Goal: Answer question/provide support

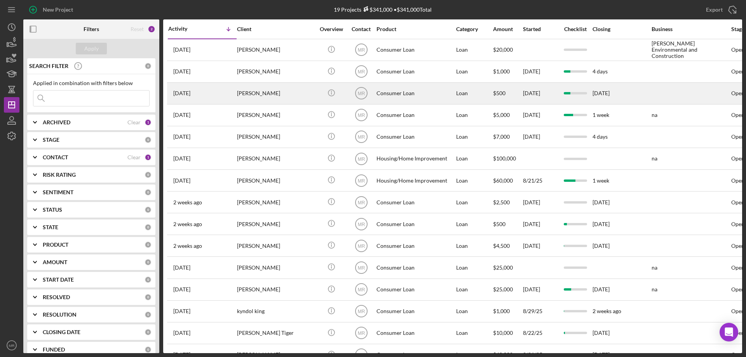
click at [438, 93] on div "Consumer Loan" at bounding box center [416, 93] width 78 height 21
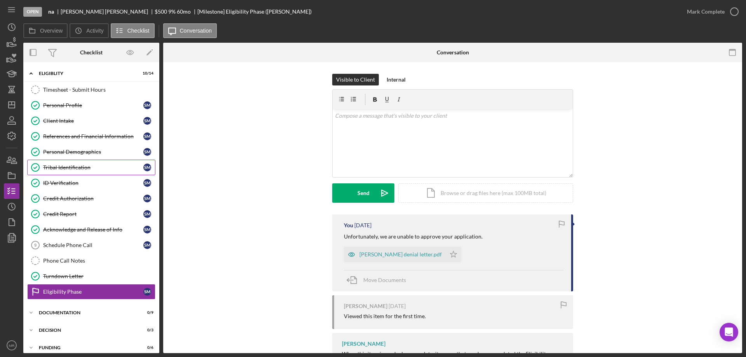
scroll to position [24, 0]
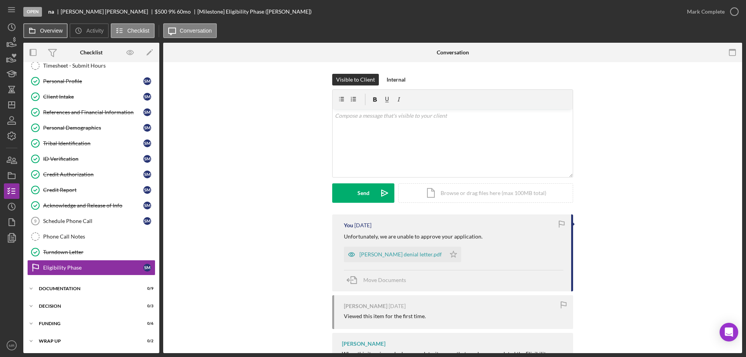
click at [50, 23] on button "Overview" at bounding box center [45, 30] width 44 height 15
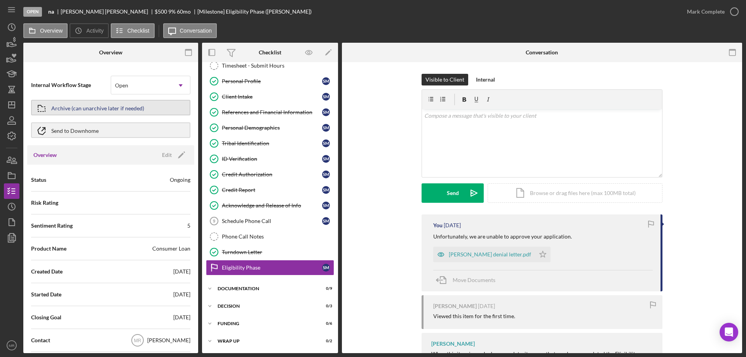
click at [95, 112] on div "Archive (can unarchive later if needed)" at bounding box center [97, 108] width 93 height 14
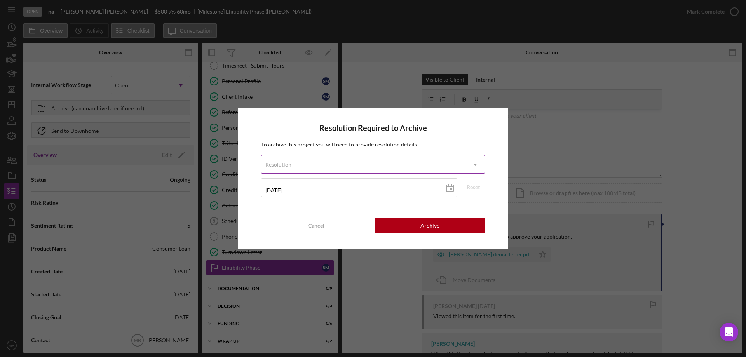
click at [360, 160] on div "Resolution" at bounding box center [364, 165] width 204 height 18
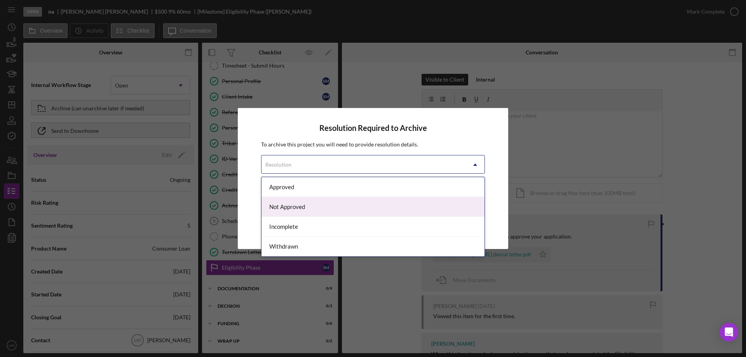
click at [340, 203] on div "Not Approved" at bounding box center [373, 207] width 223 height 20
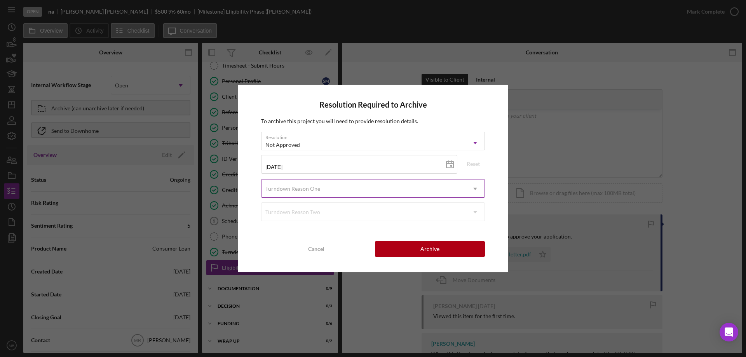
click at [367, 186] on div "Turndown Reason One" at bounding box center [364, 189] width 204 height 18
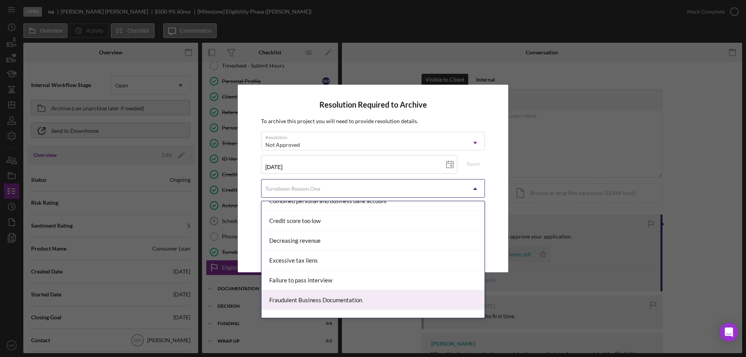
scroll to position [117, 0]
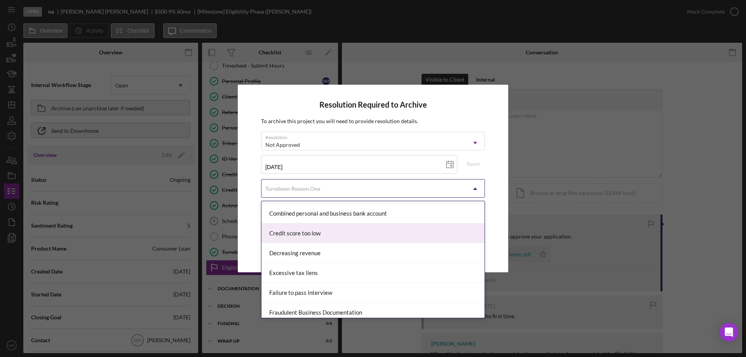
click at [323, 235] on div "Credit score too low" at bounding box center [373, 234] width 223 height 20
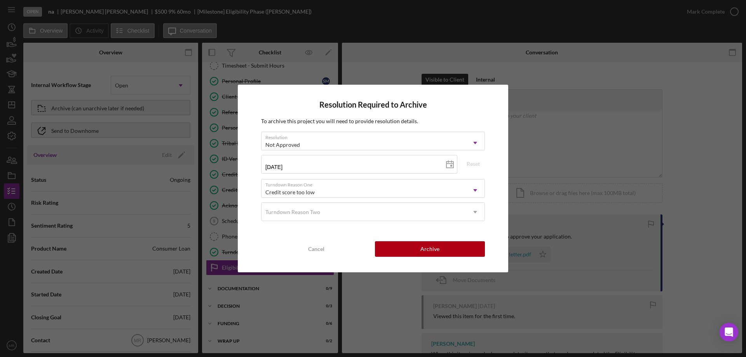
drag, startPoint x: 444, startPoint y: 246, endPoint x: 503, endPoint y: 229, distance: 61.5
click at [444, 246] on button "Archive" at bounding box center [430, 249] width 110 height 16
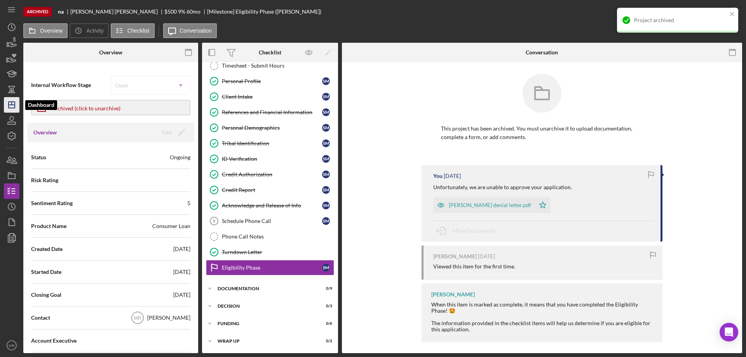
click at [16, 107] on icon "Icon/Dashboard" at bounding box center [11, 104] width 19 height 19
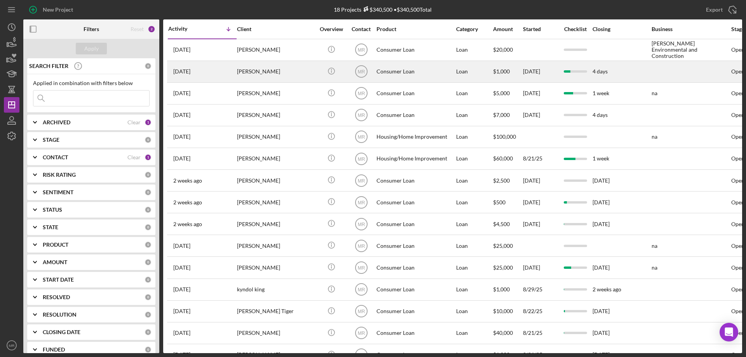
click at [293, 73] on div "[PERSON_NAME]" at bounding box center [276, 71] width 78 height 21
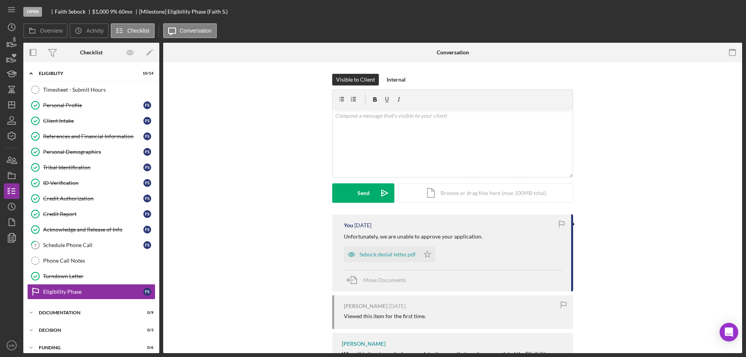
scroll to position [23, 0]
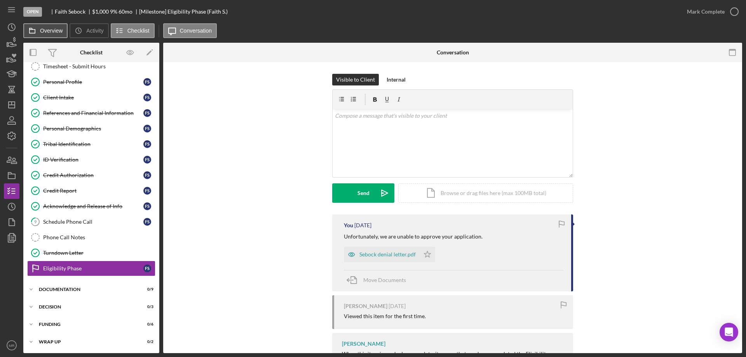
click at [47, 28] on label "Overview" at bounding box center [51, 31] width 23 height 6
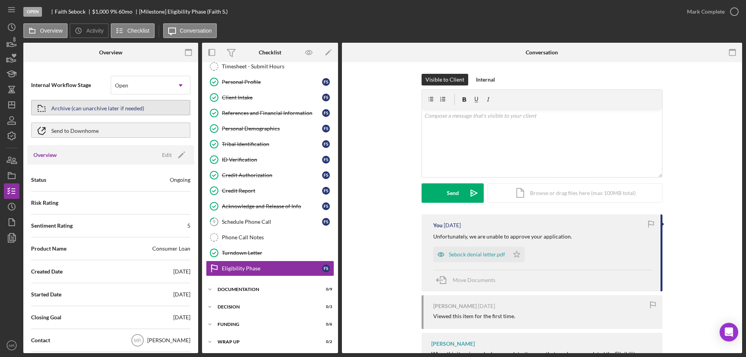
click at [77, 105] on div "Archive (can unarchive later if needed)" at bounding box center [97, 108] width 93 height 14
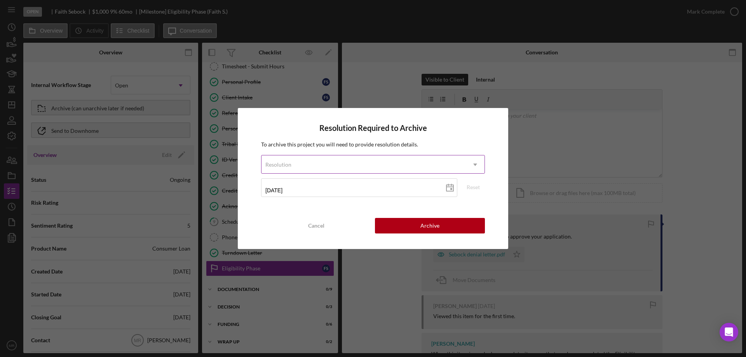
click at [369, 162] on div "Resolution" at bounding box center [364, 165] width 204 height 18
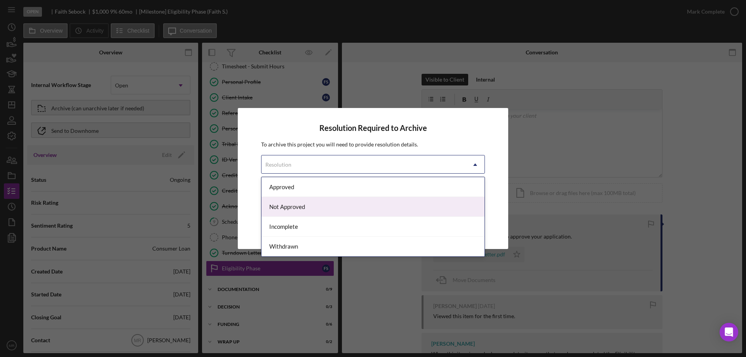
click at [338, 209] on div "Not Approved" at bounding box center [373, 207] width 223 height 20
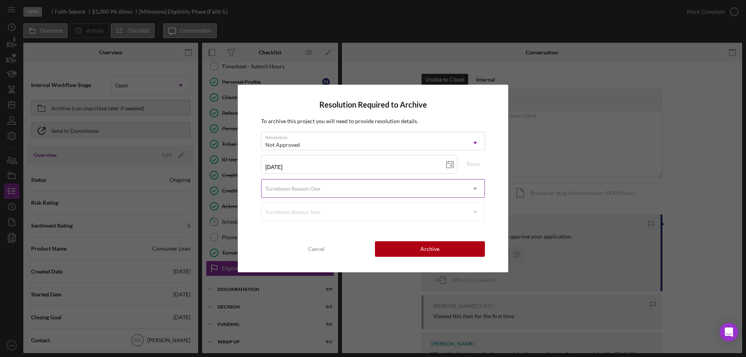
click at [379, 186] on div "Turndown Reason One" at bounding box center [364, 189] width 204 height 18
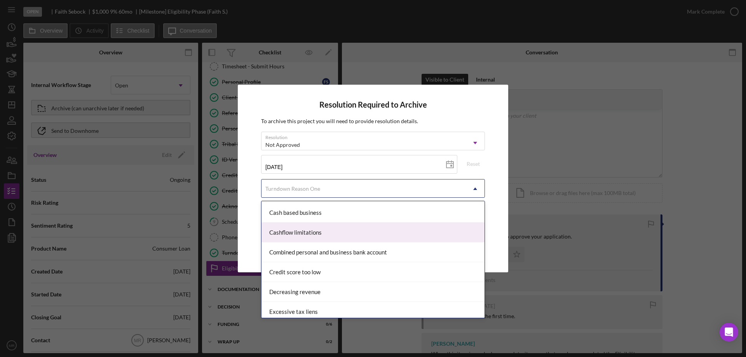
scroll to position [117, 0]
click at [351, 232] on div "Credit score too low" at bounding box center [373, 234] width 223 height 20
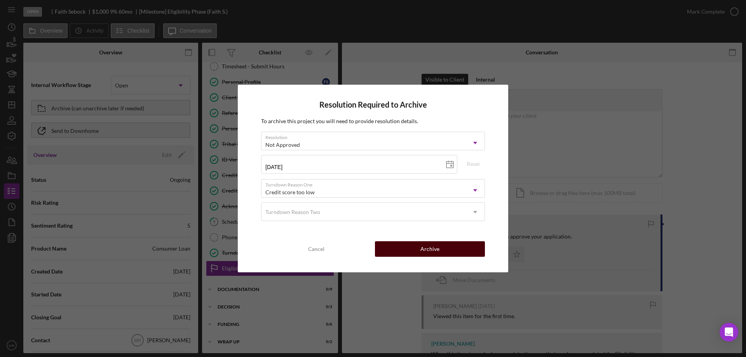
click at [440, 251] on button "Archive" at bounding box center [430, 249] width 110 height 16
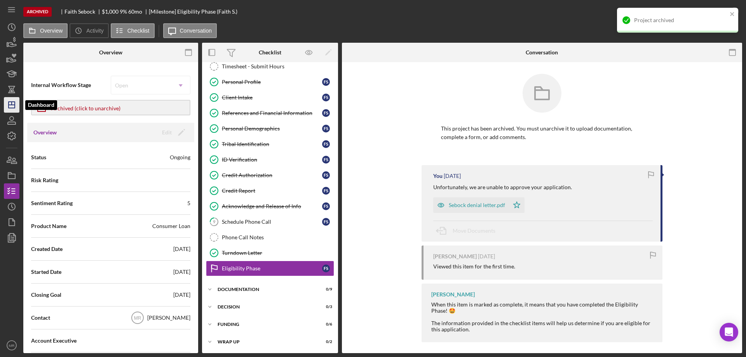
click at [9, 102] on polygon "button" at bounding box center [12, 105] width 6 height 6
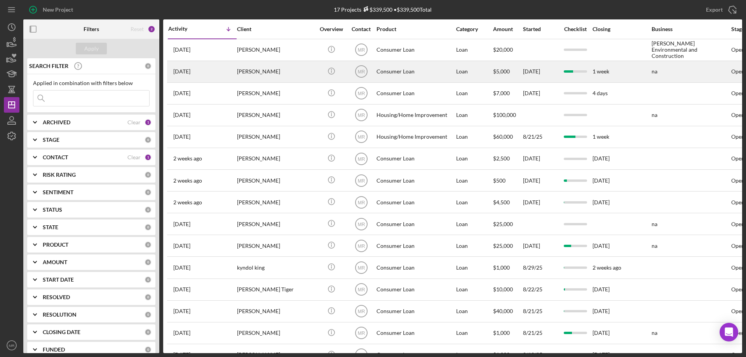
click at [426, 70] on div "Consumer Loan" at bounding box center [416, 71] width 78 height 21
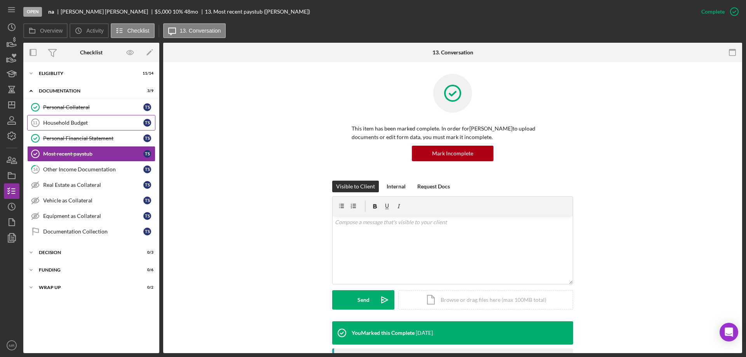
click at [59, 120] on div "Household Budget" at bounding box center [93, 123] width 100 height 6
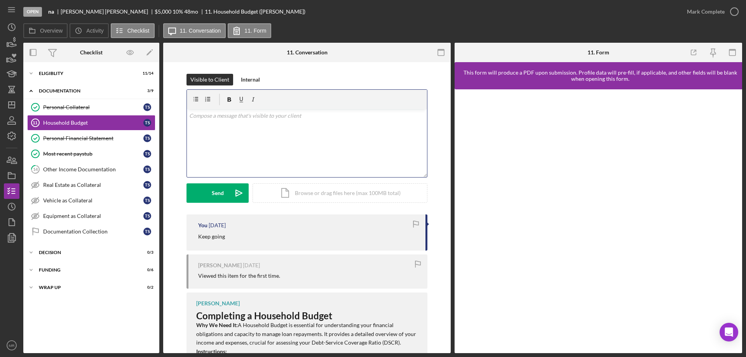
click at [353, 139] on div "v Color teal Color pink Remove color Add row above Add row below Add column bef…" at bounding box center [307, 143] width 240 height 68
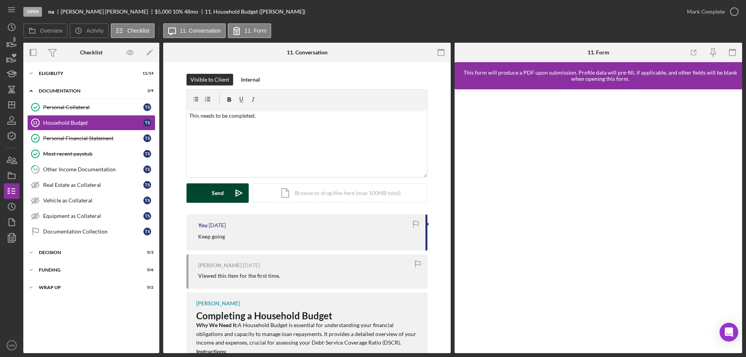
click at [214, 190] on div "Send" at bounding box center [218, 192] width 12 height 19
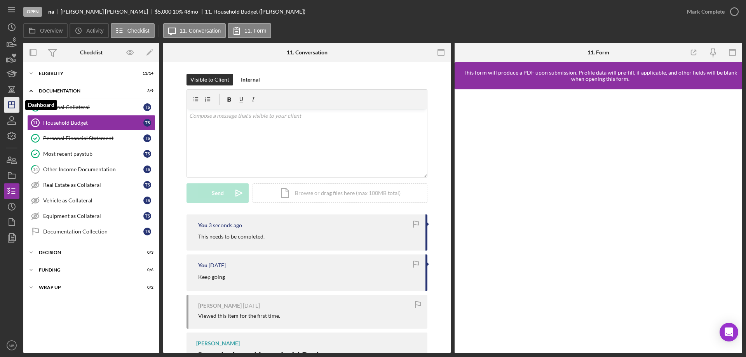
click at [11, 104] on icon "Icon/Dashboard" at bounding box center [11, 104] width 19 height 19
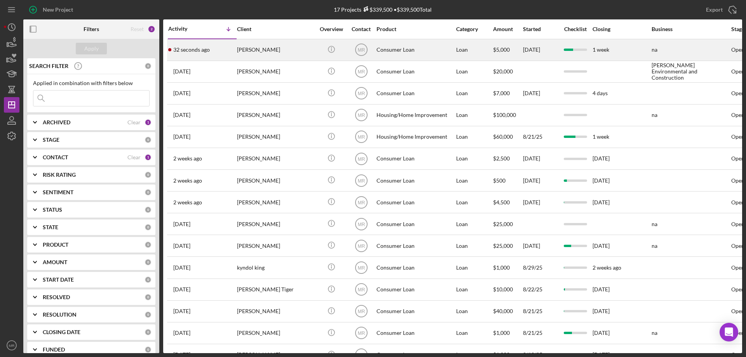
click at [300, 51] on div "[PERSON_NAME]" at bounding box center [276, 50] width 78 height 21
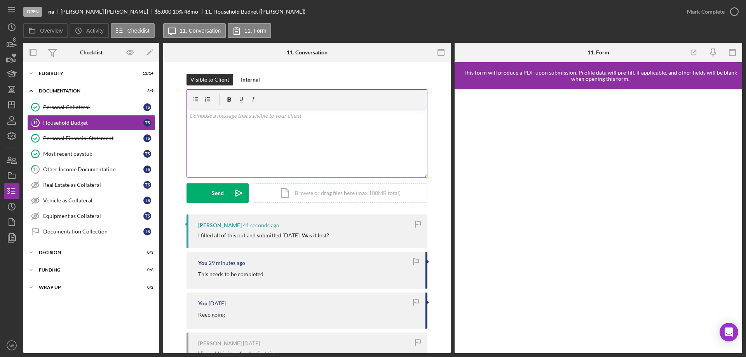
click at [278, 143] on div "v Color teal Color pink Remove color Add row above Add row below Add column bef…" at bounding box center [307, 143] width 240 height 68
click at [212, 196] on div "Send" at bounding box center [218, 192] width 12 height 19
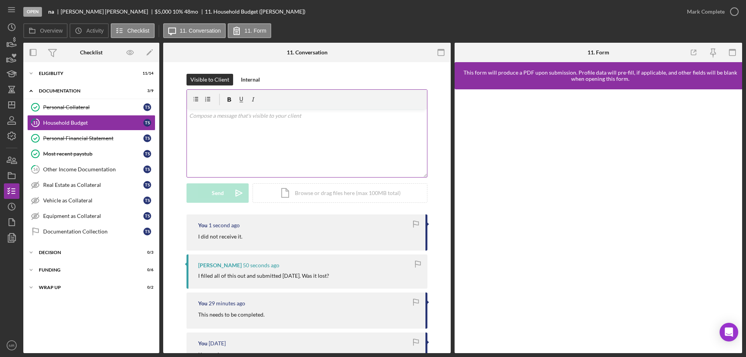
click at [250, 145] on div "v Color teal Color pink Remove color Add row above Add row below Add column bef…" at bounding box center [307, 143] width 240 height 68
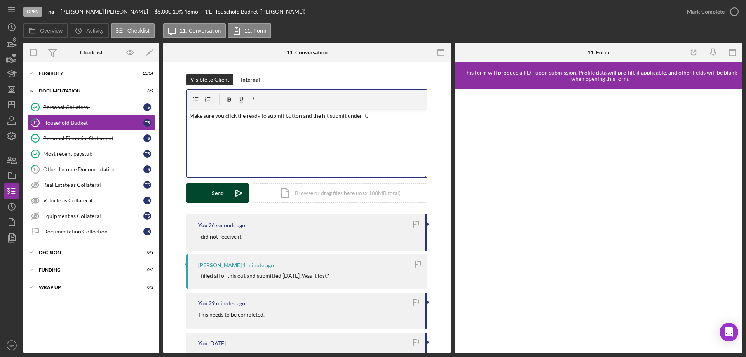
click at [212, 194] on div "Send" at bounding box center [218, 192] width 12 height 19
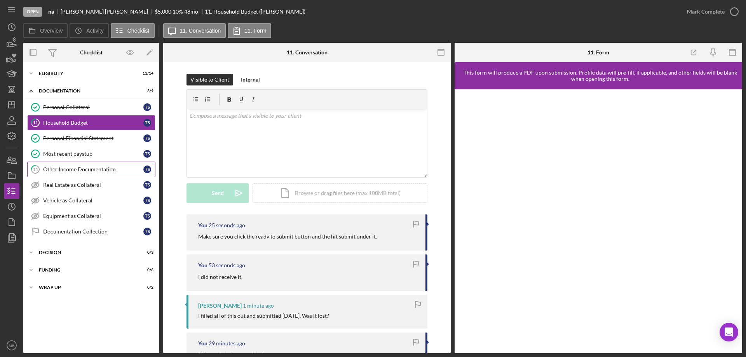
click at [66, 167] on div "Other Income Documentation" at bounding box center [93, 169] width 100 height 6
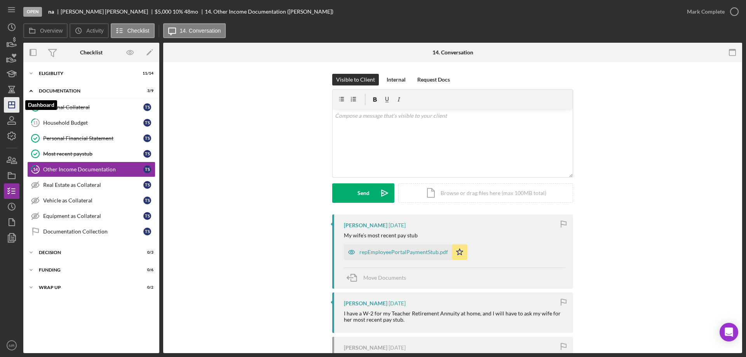
click at [12, 106] on icon "Icon/Dashboard" at bounding box center [11, 104] width 19 height 19
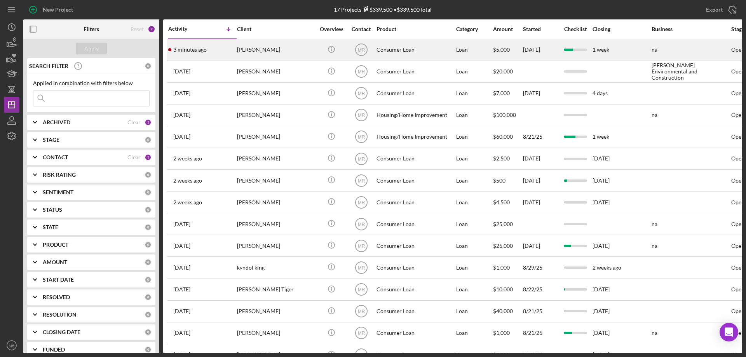
click at [291, 47] on div "[PERSON_NAME]" at bounding box center [276, 50] width 78 height 21
